Goal: Information Seeking & Learning: Understand process/instructions

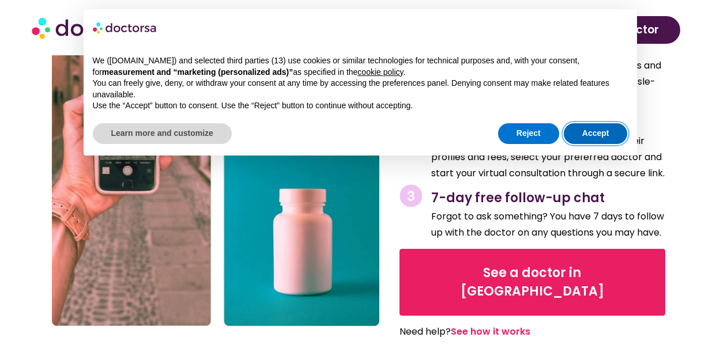
click at [590, 138] on button "Accept" at bounding box center [596, 133] width 64 height 21
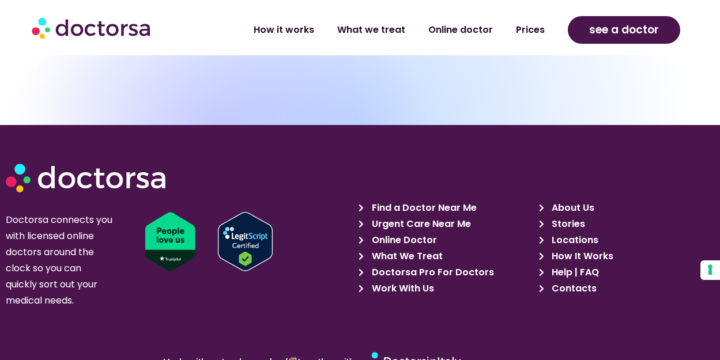
scroll to position [5315, 0]
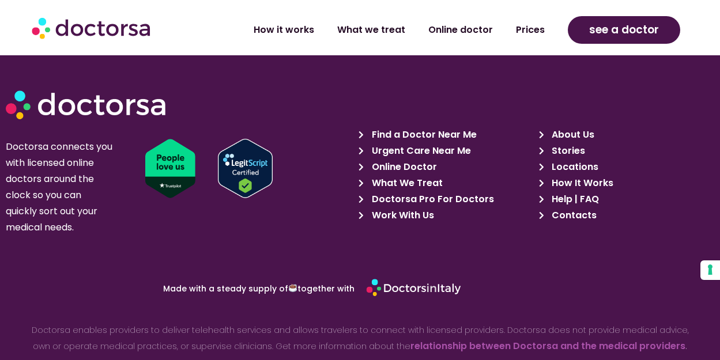
click at [447, 191] on span "Doctorsa Pro For Doctors" at bounding box center [431, 199] width 125 height 16
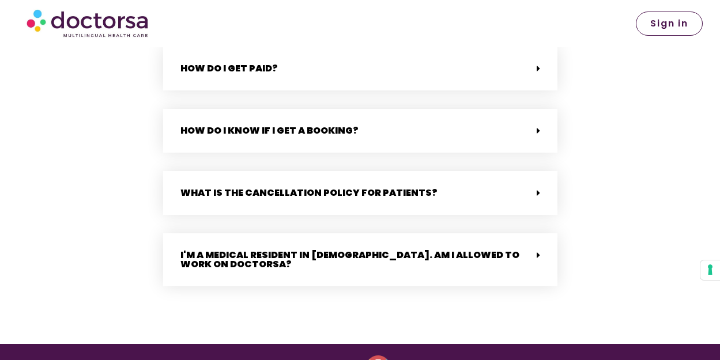
scroll to position [3015, 0]
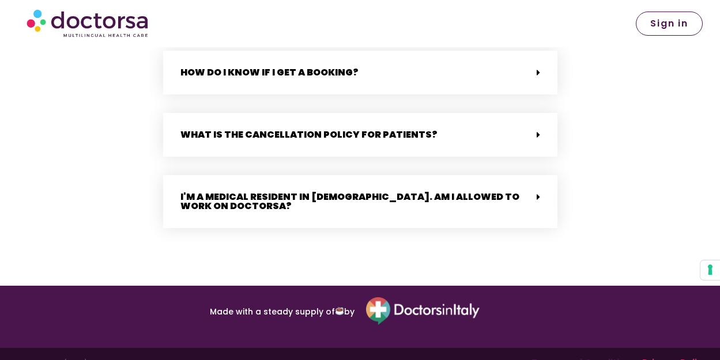
click at [622, 356] on link "Terms and Conditions" at bounding box center [583, 362] width 105 height 13
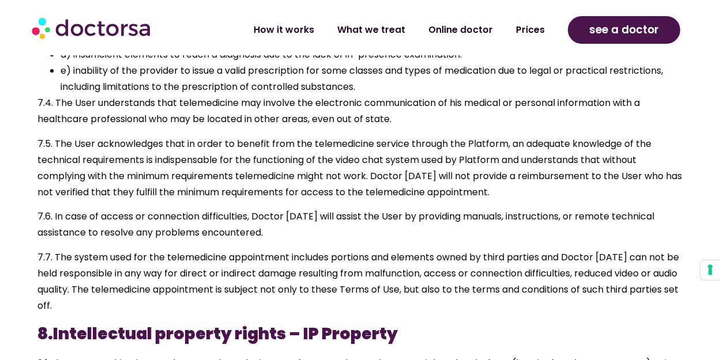
scroll to position [4553, 0]
